Goal: Task Accomplishment & Management: Use online tool/utility

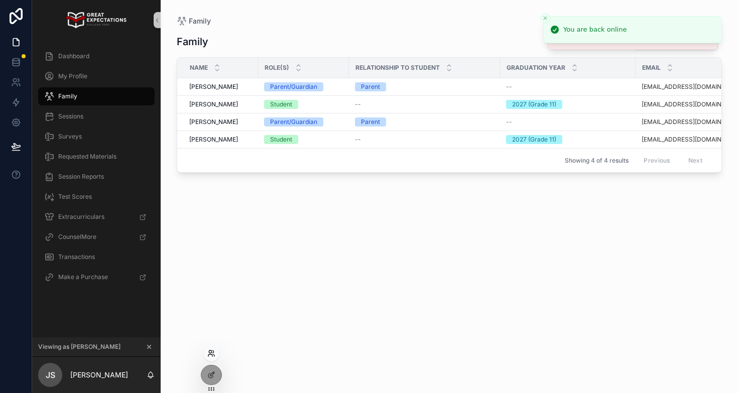
click at [208, 353] on icon at bounding box center [211, 353] width 8 height 8
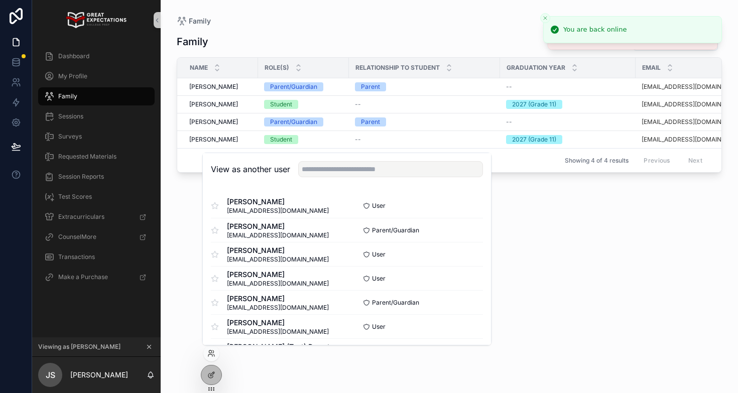
click at [315, 179] on div "View as another user" at bounding box center [347, 169] width 288 height 33
click at [315, 175] on input "text" at bounding box center [390, 169] width 185 height 16
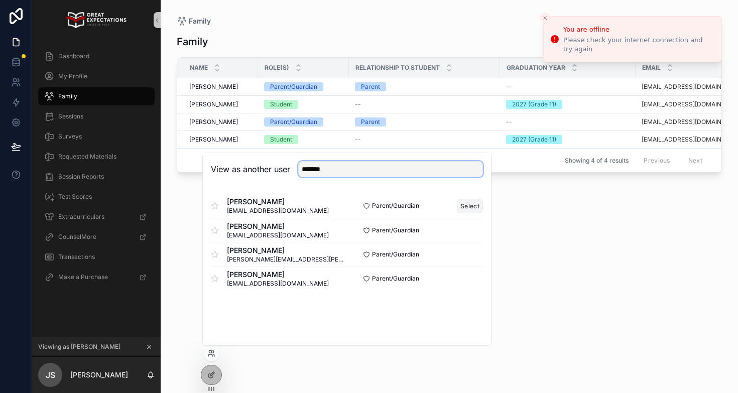
type input "*******"
click at [465, 204] on button "Select" at bounding box center [470, 206] width 26 height 15
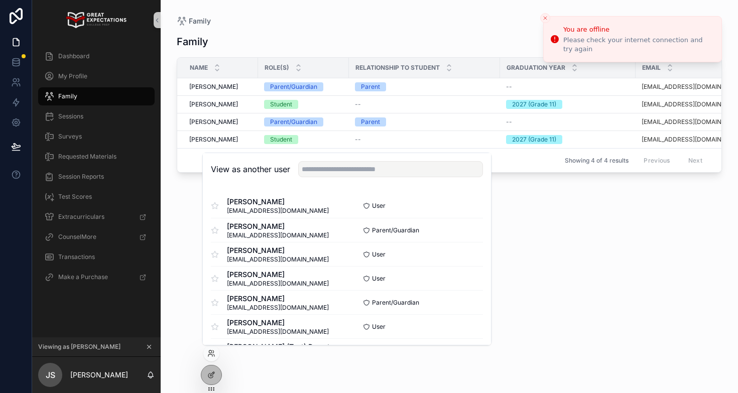
click at [83, 96] on div "Family" at bounding box center [96, 96] width 104 height 16
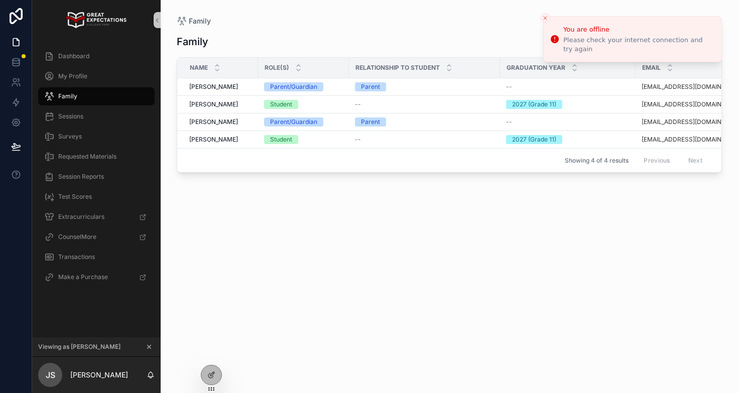
click at [83, 96] on div "Family" at bounding box center [96, 96] width 104 height 16
click at [544, 17] on line "Close toast" at bounding box center [545, 18] width 3 height 3
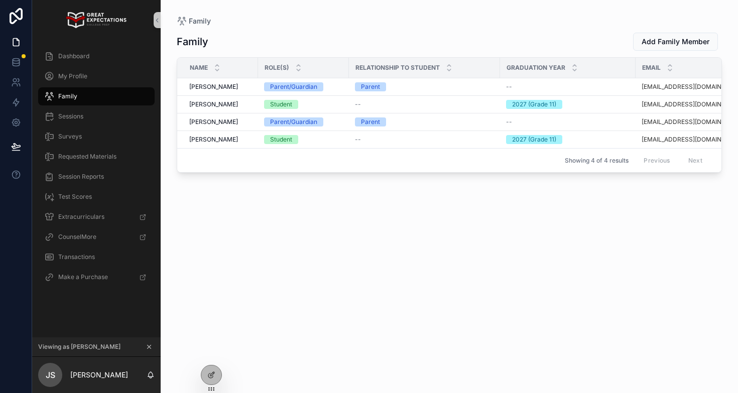
click at [100, 46] on div "Dashboard" at bounding box center [96, 56] width 128 height 20
click at [100, 50] on div "Dashboard" at bounding box center [96, 56] width 104 height 16
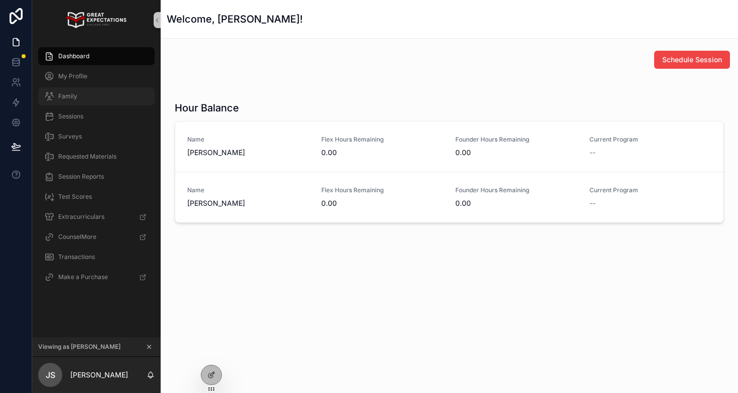
click at [83, 97] on div "Family" at bounding box center [96, 96] width 104 height 16
